Goal: Information Seeking & Learning: Check status

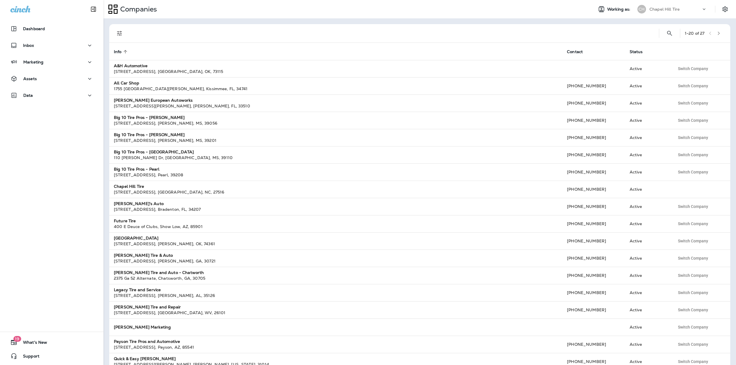
click at [658, 10] on p "Chapel Hill Tire" at bounding box center [664, 9] width 30 height 5
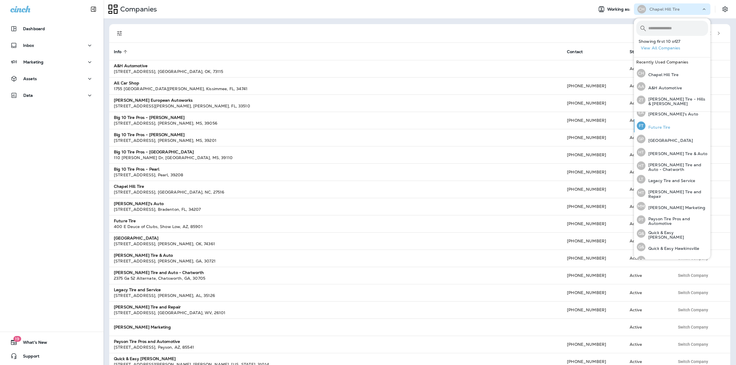
scroll to position [115, 0]
click at [672, 190] on p "[PERSON_NAME] Tire and Repair" at bounding box center [676, 193] width 63 height 9
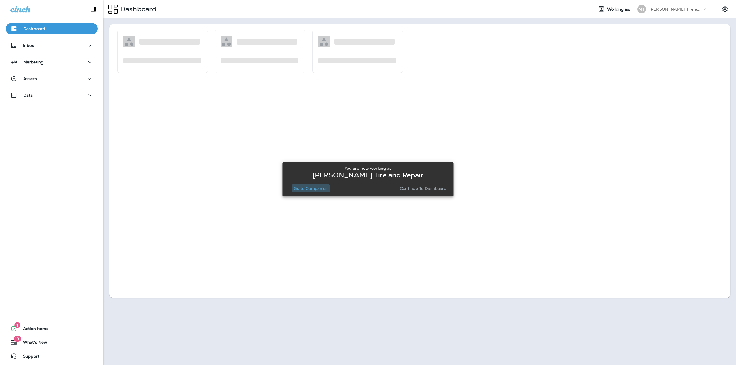
click at [315, 189] on p "Go to Companies" at bounding box center [311, 188] width 34 height 5
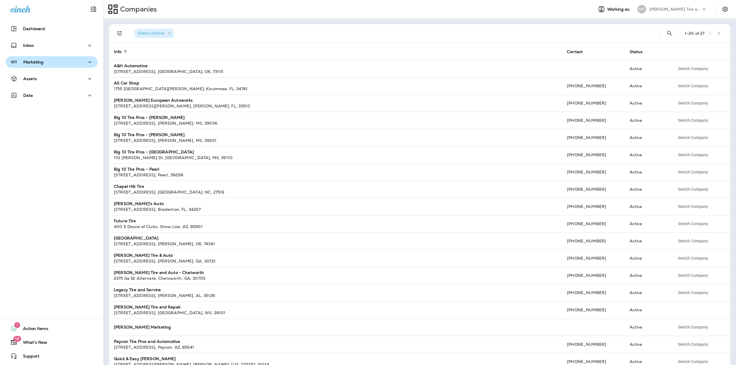
click at [26, 67] on button "Marketing" at bounding box center [52, 62] width 92 height 12
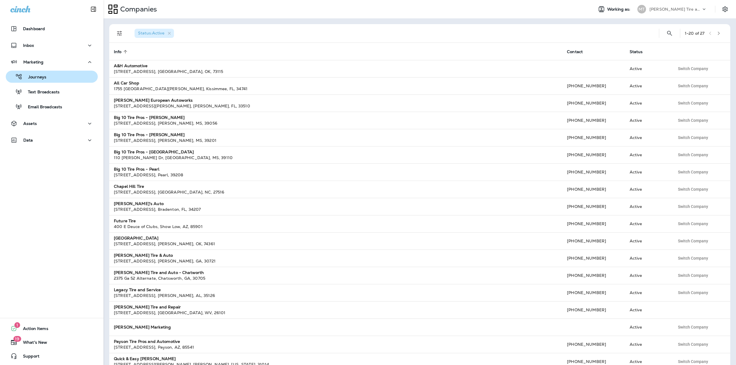
click at [34, 75] on p "Journeys" at bounding box center [34, 77] width 24 height 5
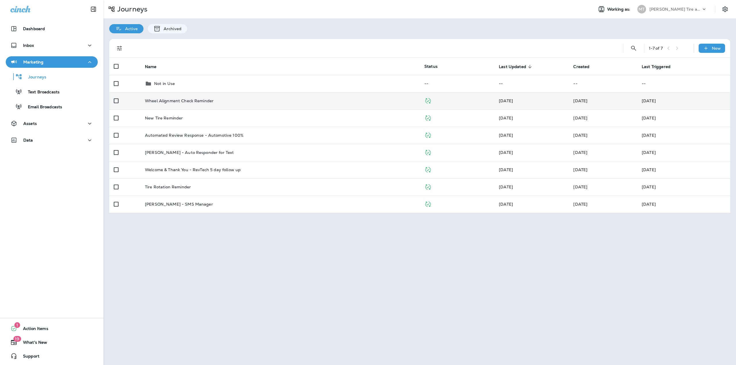
click at [172, 108] on td "Wheel Alignment Check Reminder" at bounding box center [279, 100] width 279 height 17
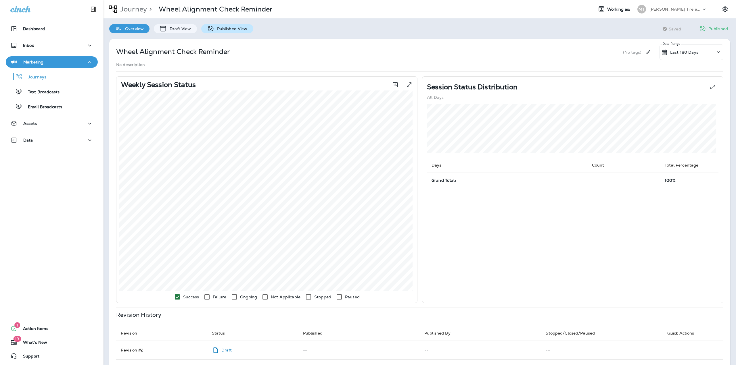
click at [245, 28] on p "Published View" at bounding box center [230, 28] width 33 height 5
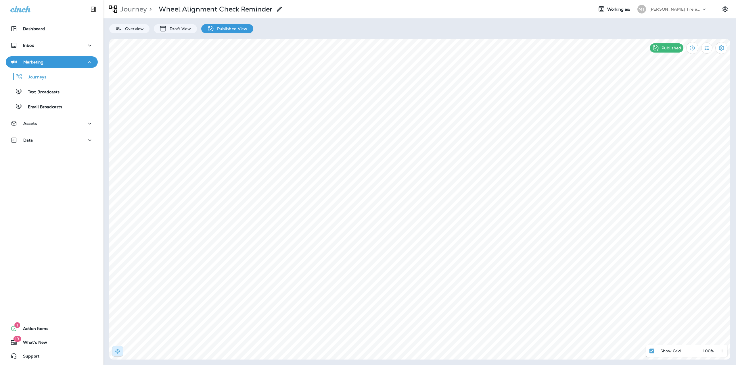
click at [141, 9] on p "Journey" at bounding box center [132, 9] width 29 height 9
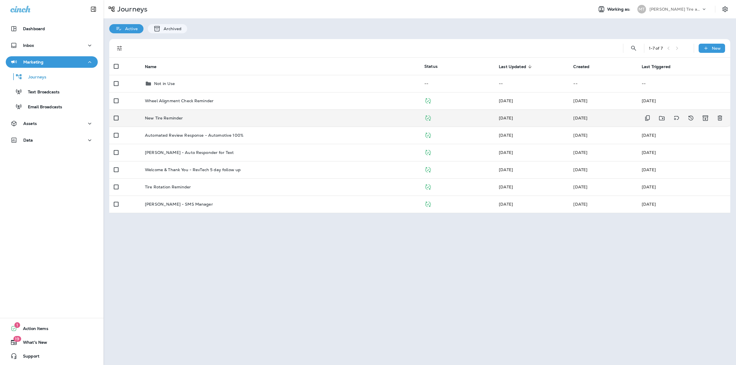
click at [183, 113] on td "New Tire Reminder" at bounding box center [279, 118] width 279 height 17
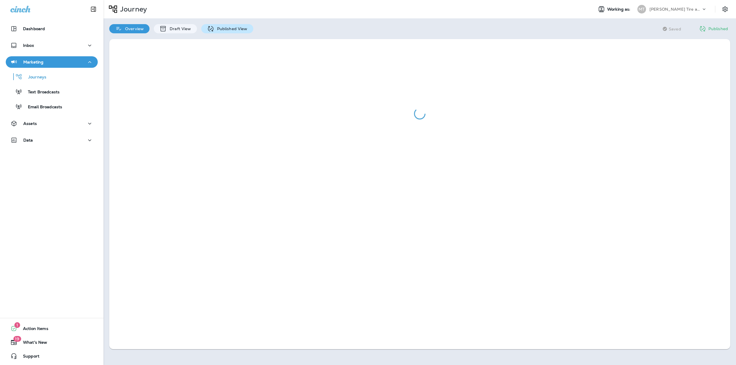
click at [229, 26] on p "Published View" at bounding box center [230, 28] width 33 height 5
